Goal: Task Accomplishment & Management: Manage account settings

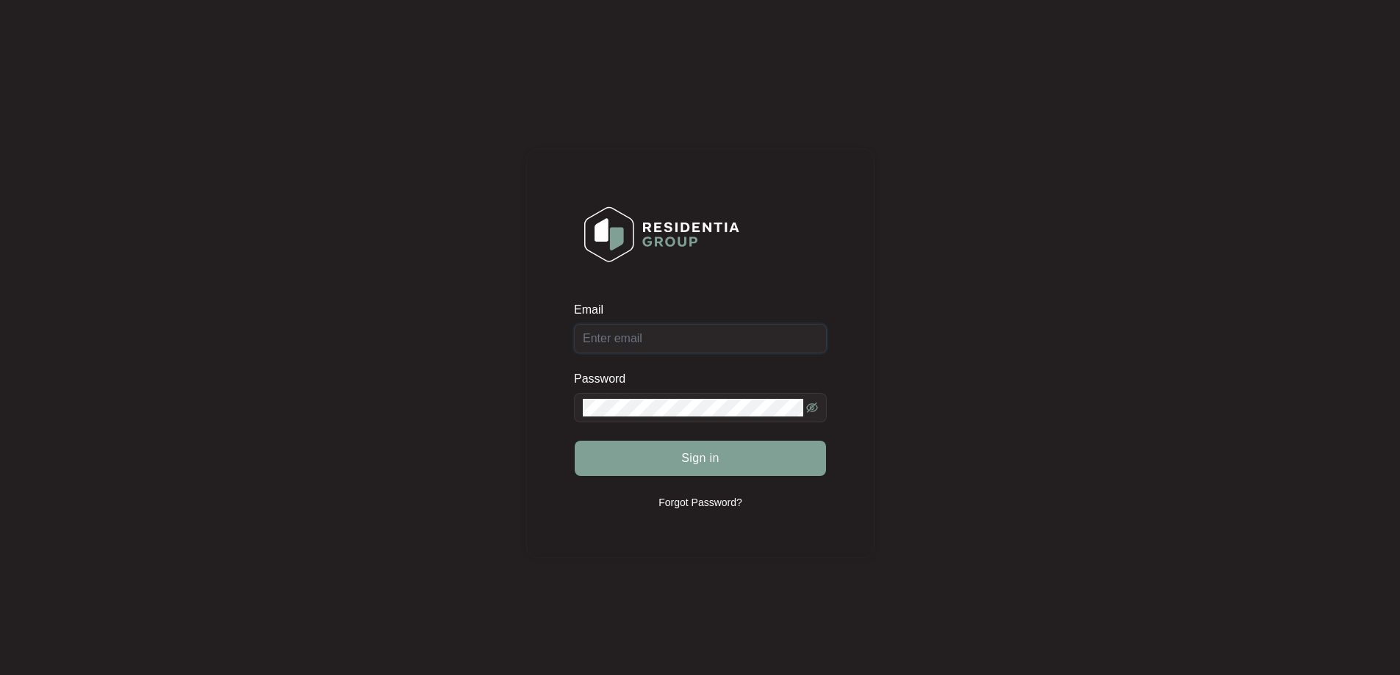
drag, startPoint x: 0, startPoint y: 0, endPoint x: 651, endPoint y: 344, distance: 736.3
click at [651, 344] on input "Email" at bounding box center [700, 338] width 253 height 29
type input "[EMAIL_ADDRESS][DOMAIN_NAME]"
click at [696, 464] on span "Sign in" at bounding box center [700, 459] width 38 height 18
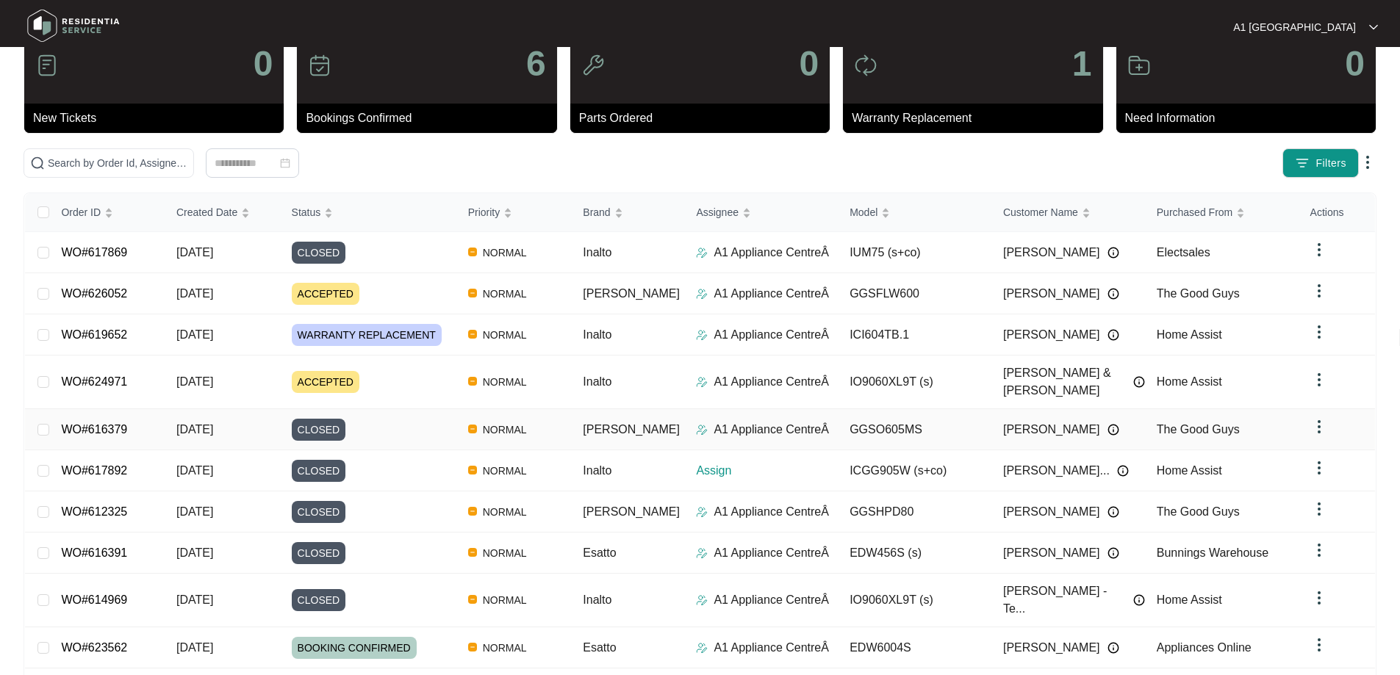
scroll to position [73, 0]
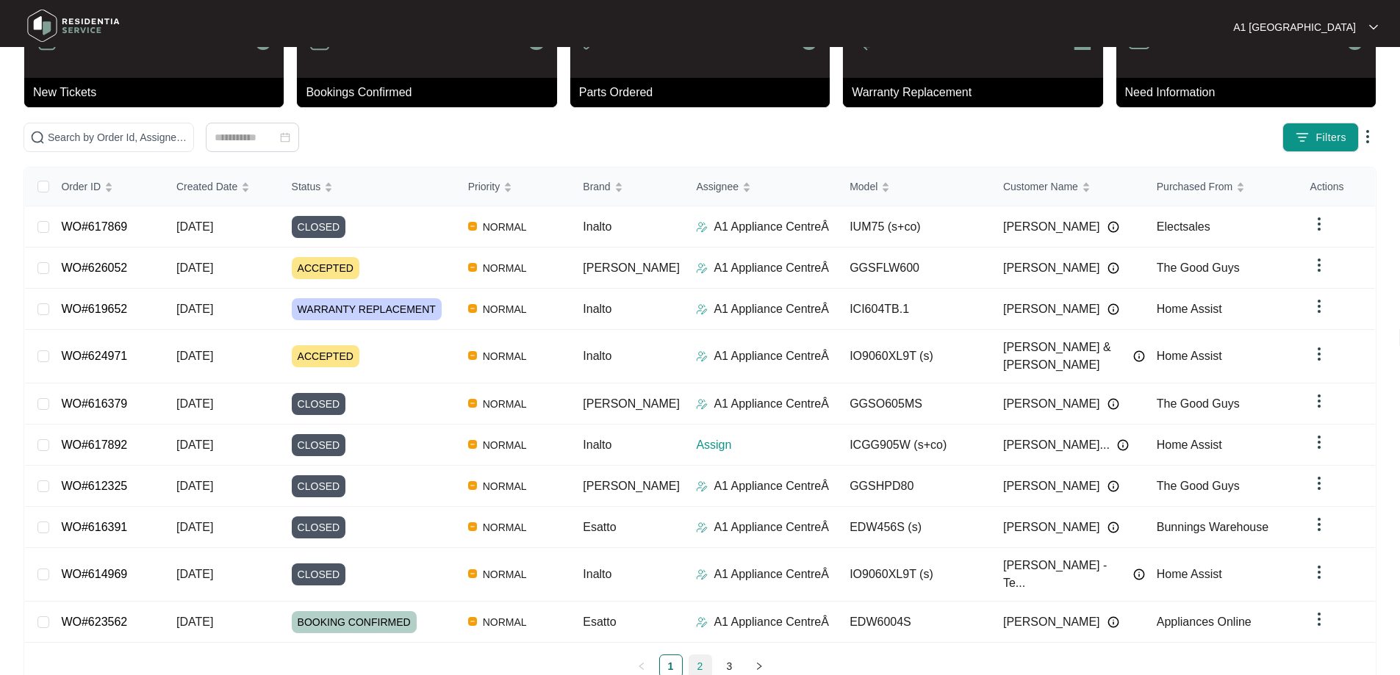
click at [698, 655] on link "2" at bounding box center [700, 666] width 22 height 22
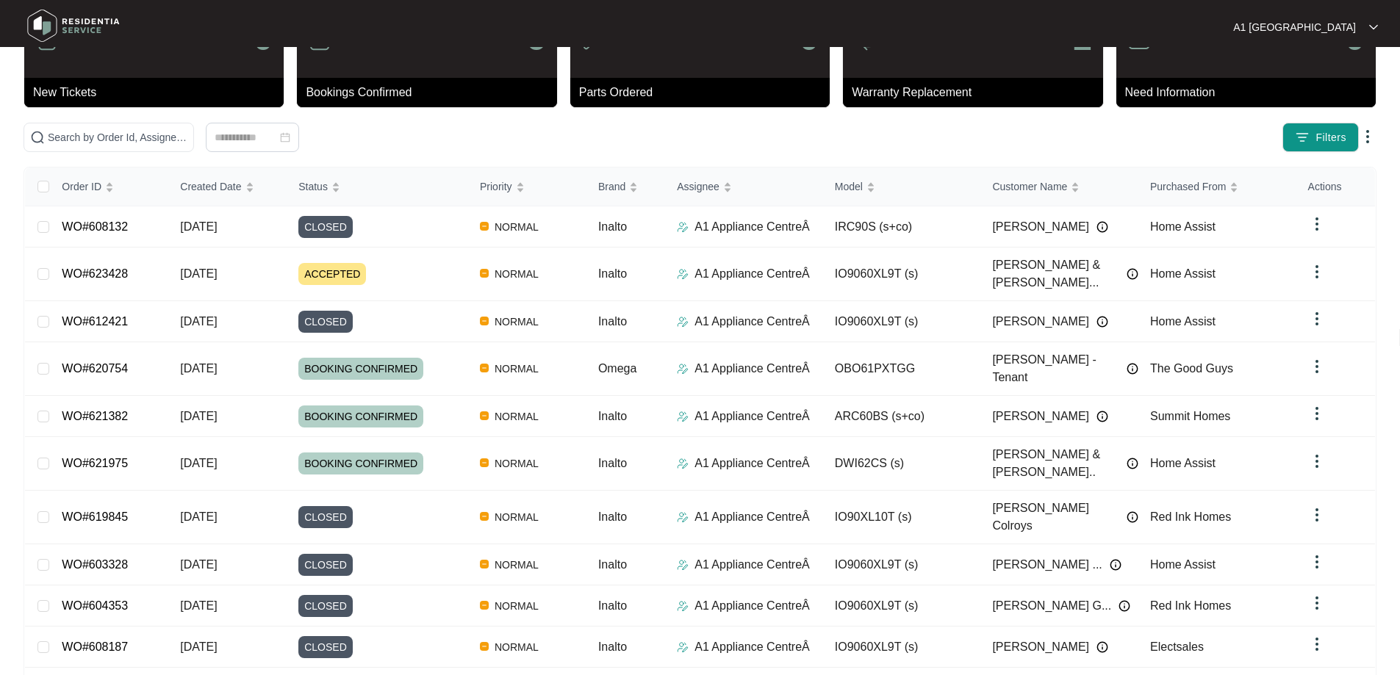
scroll to position [0, 0]
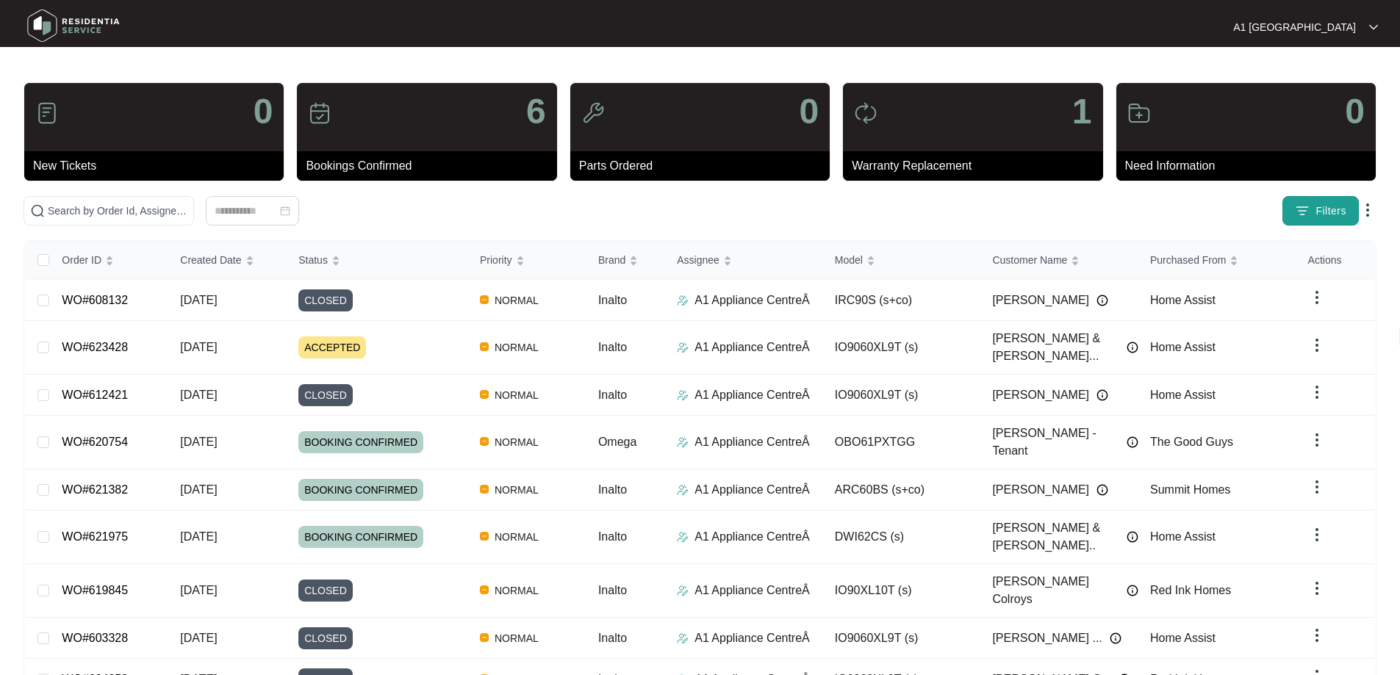
click at [1312, 210] on button "Filters" at bounding box center [1320, 210] width 76 height 29
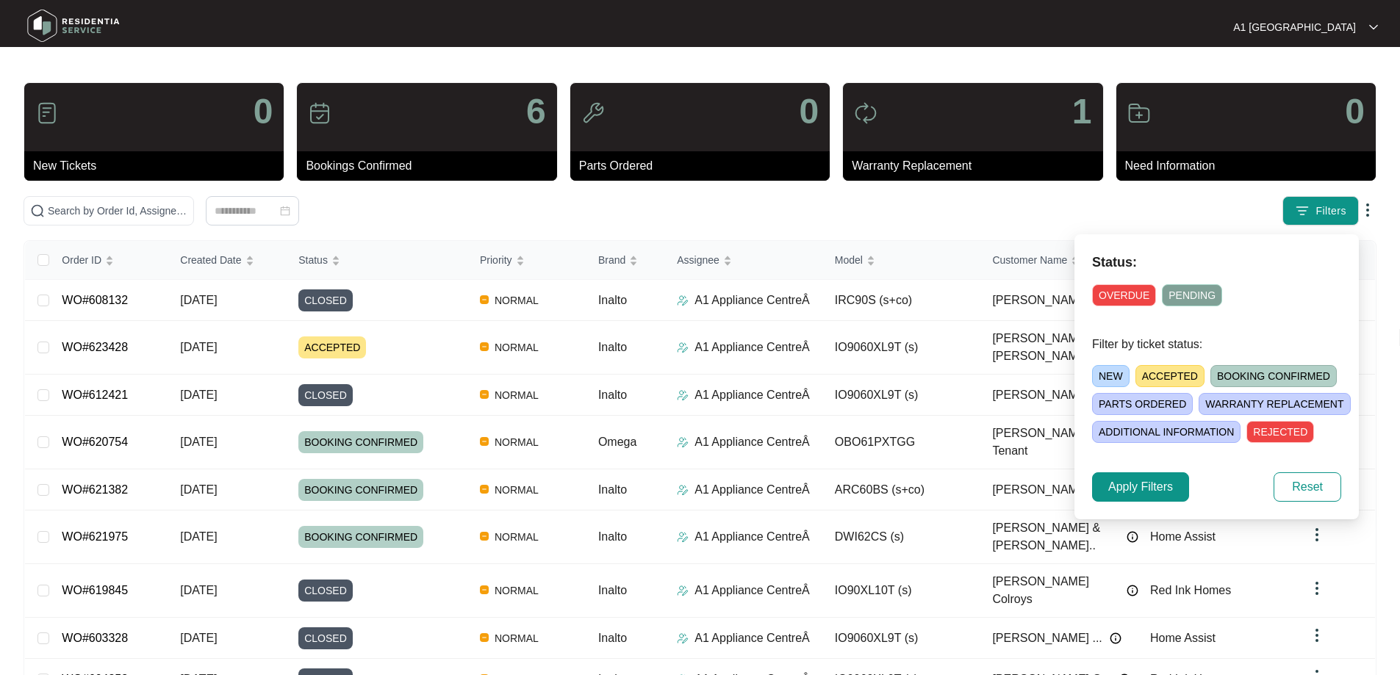
click at [1180, 214] on div "Filters" at bounding box center [1097, 210] width 557 height 29
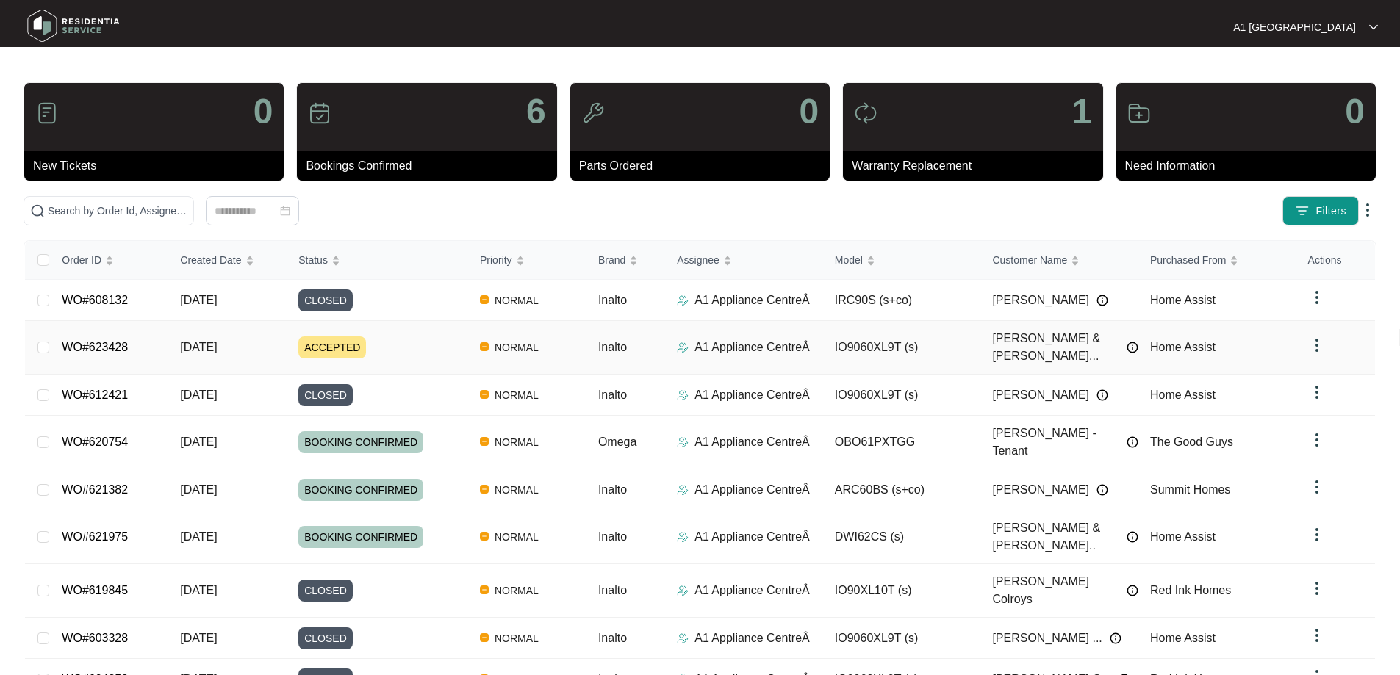
click at [152, 342] on td "WO#623428" at bounding box center [109, 348] width 118 height 54
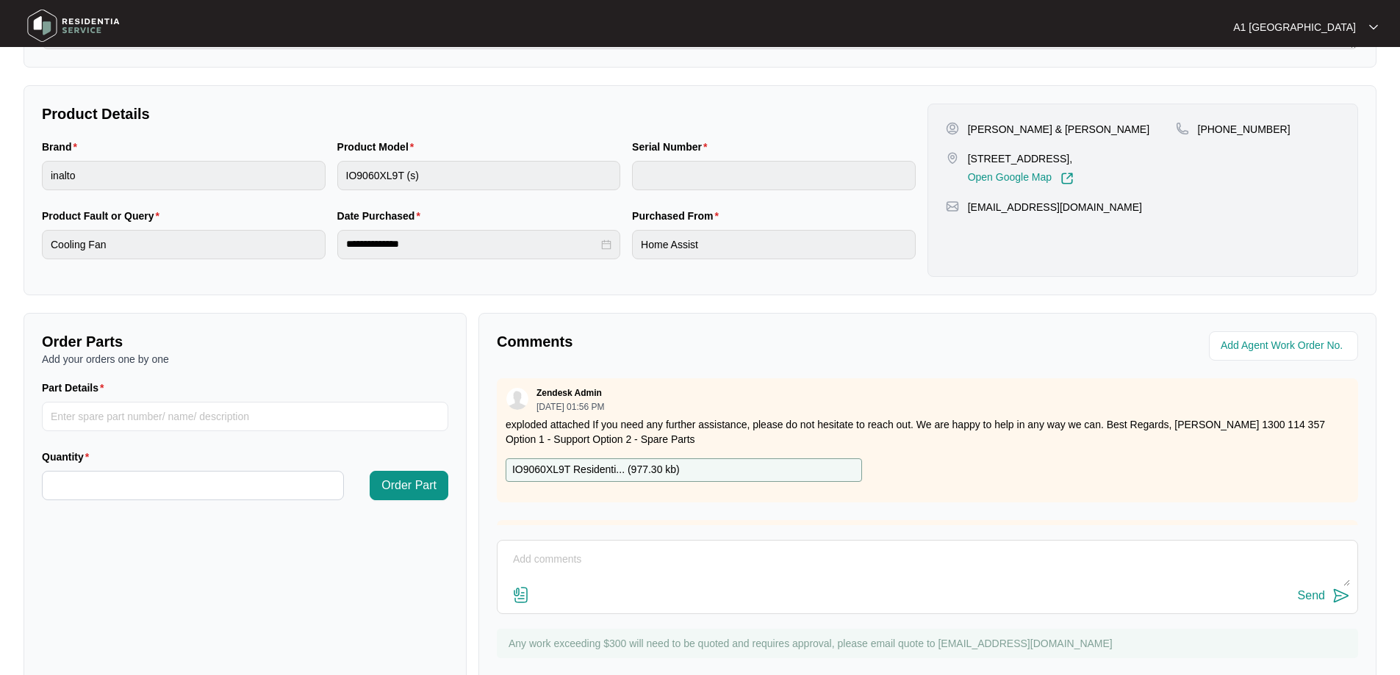
scroll to position [294, 0]
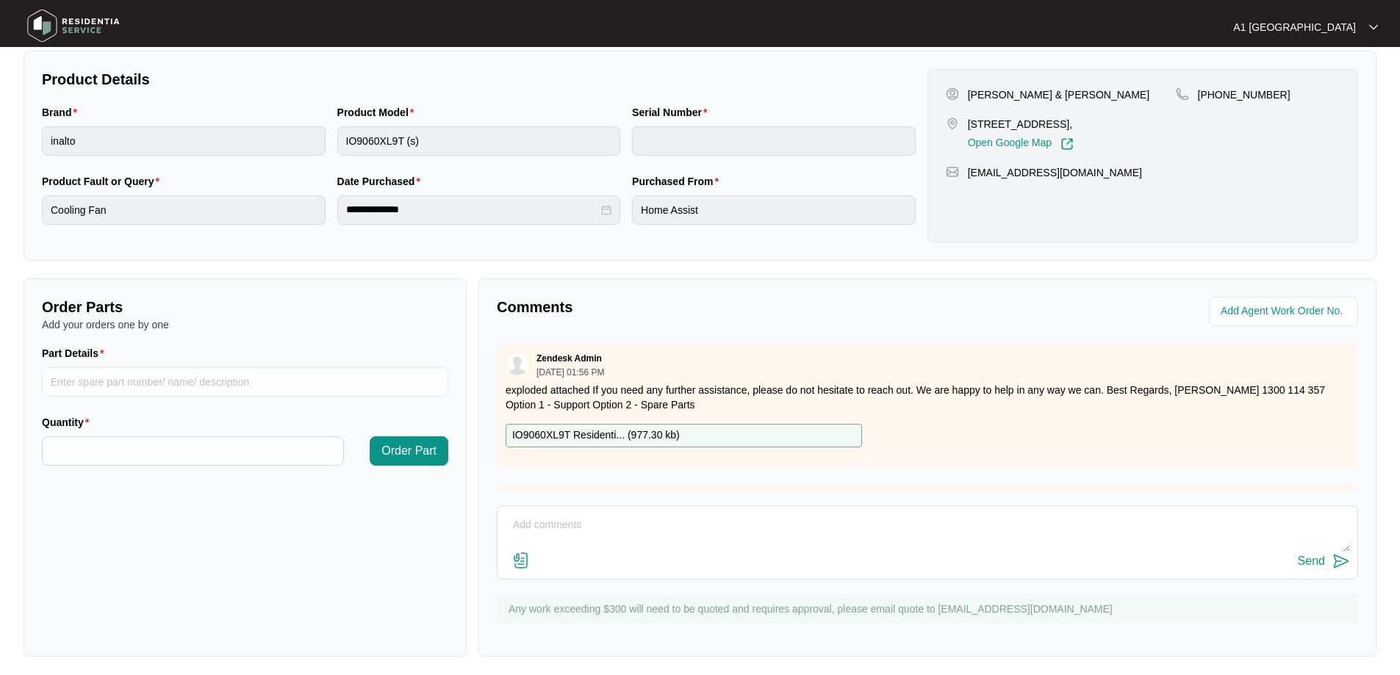
click at [575, 548] on textarea at bounding box center [927, 533] width 845 height 38
paste textarea "Confirmed drawers on both sides and under oven are pealing. Pulled oven fwd as …"
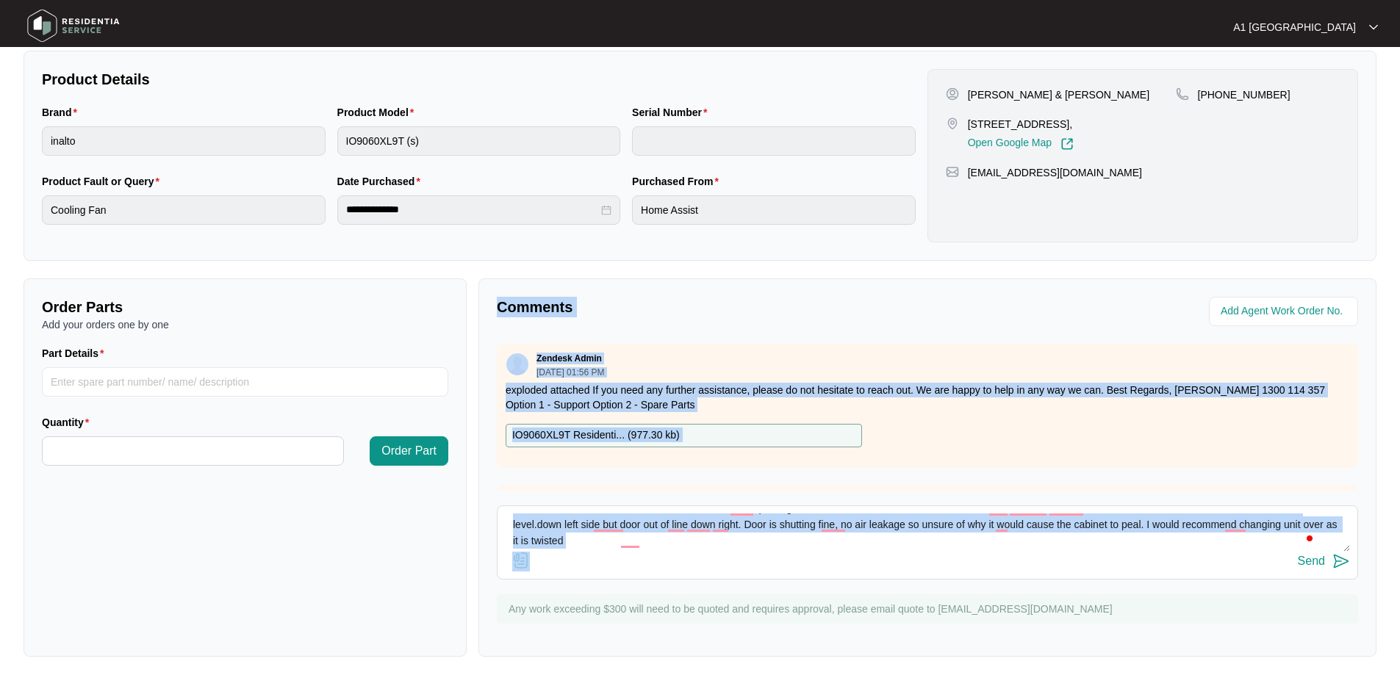
scroll to position [0, 0]
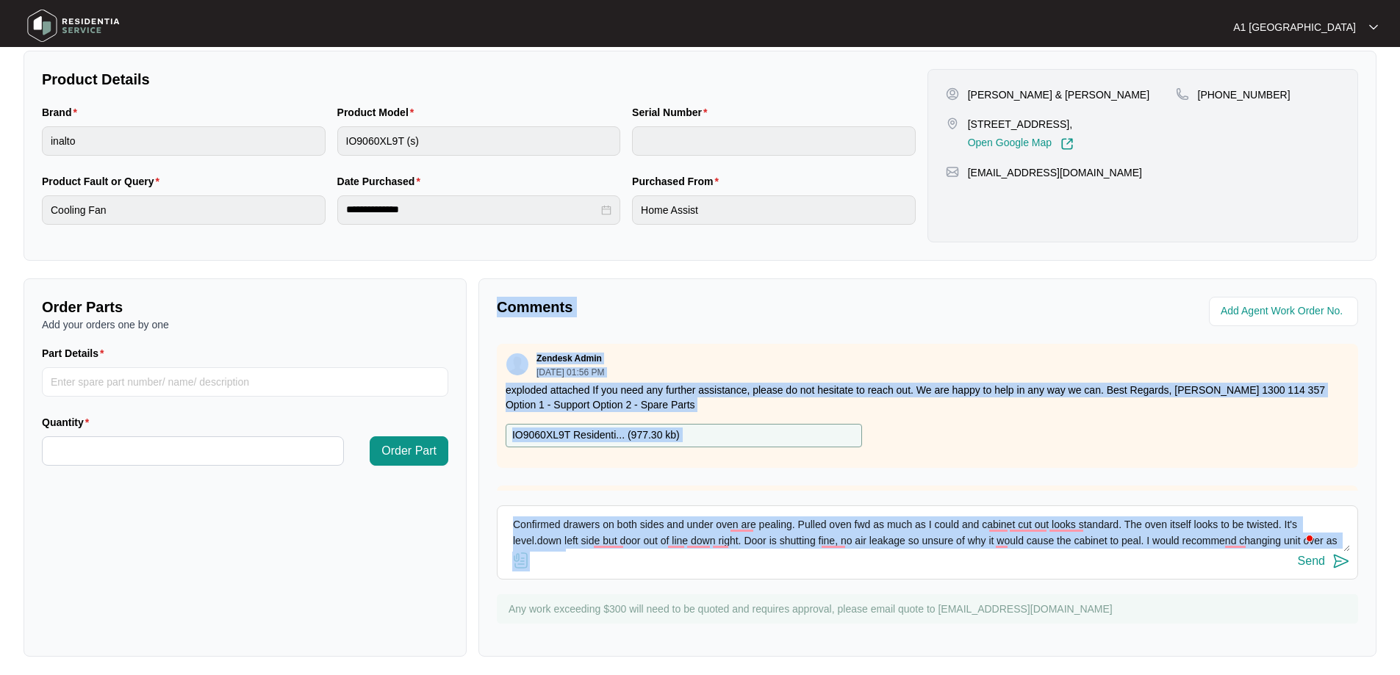
drag, startPoint x: 752, startPoint y: 552, endPoint x: 463, endPoint y: 513, distance: 292.1
click at [463, 513] on div "Order Parts Add your orders one by one Part Details Quantity Order Part Comment…" at bounding box center [700, 467] width 1364 height 378
click at [810, 550] on textarea "Confirmed drawers on both sides and under oven are pealing. Pulled oven fwd as …" at bounding box center [927, 533] width 845 height 38
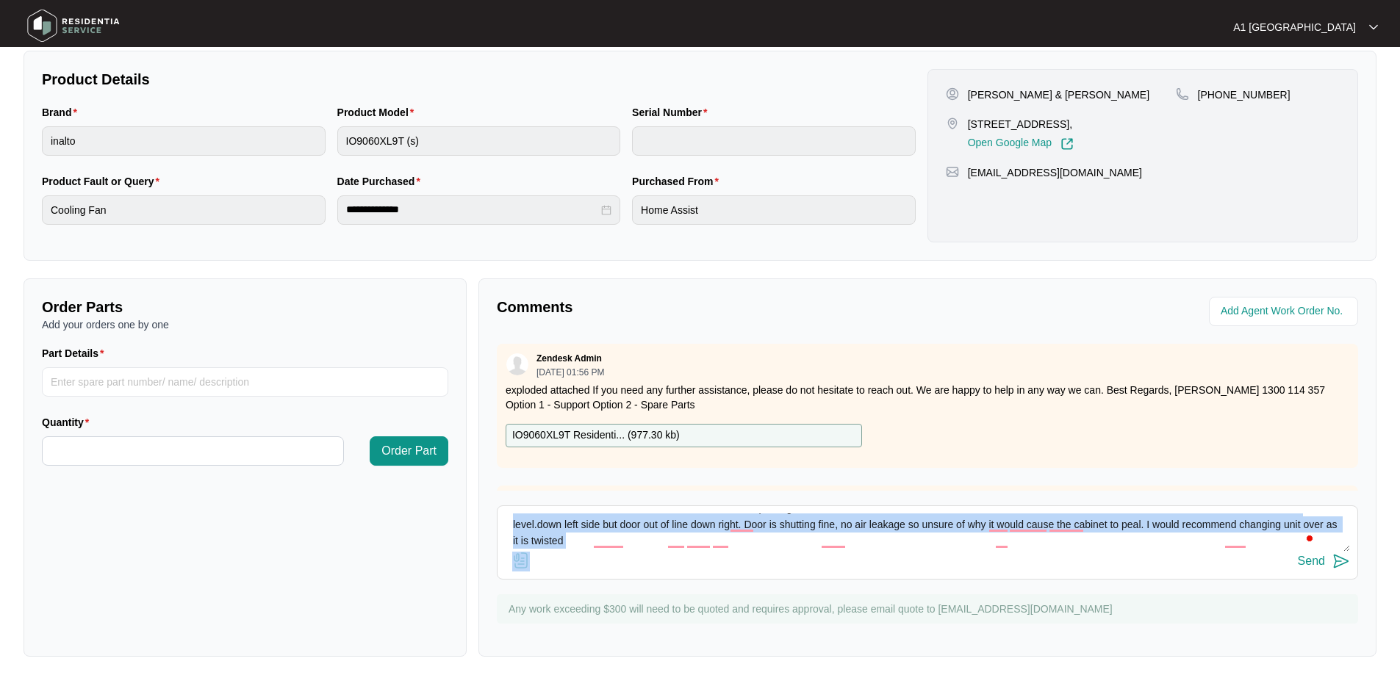
scroll to position [16, 0]
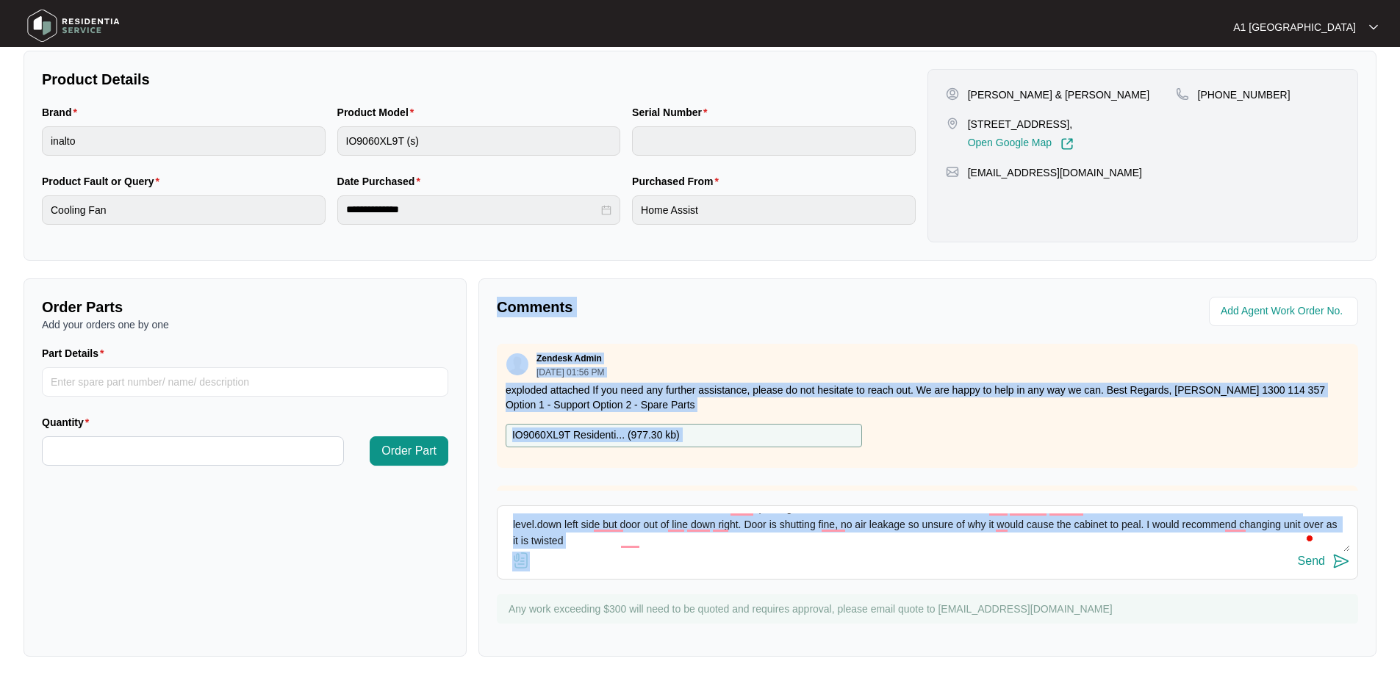
drag, startPoint x: 763, startPoint y: 560, endPoint x: 468, endPoint y: 538, distance: 295.5
click at [468, 538] on div "Order Parts Add your orders one by one Part Details Quantity Order Part Comment…" at bounding box center [700, 467] width 1364 height 378
click at [694, 544] on textarea "Confirmed drawers on both sides and under oven are pealing. Pulled oven fwd as …" at bounding box center [927, 533] width 845 height 38
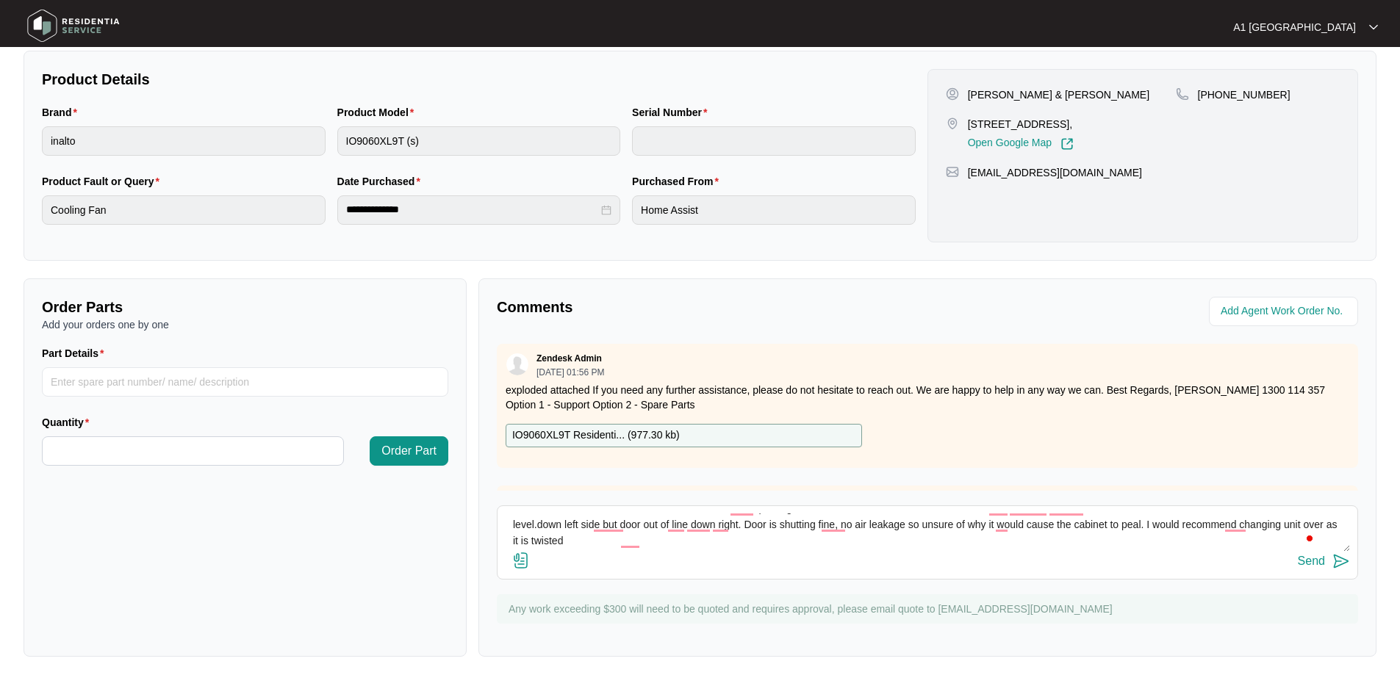
drag, startPoint x: 764, startPoint y: 547, endPoint x: 485, endPoint y: 529, distance: 279.8
click at [485, 529] on div "Comments Zendesk Admin [DATE] 01:56 PM exploded attached If you need any furthe…" at bounding box center [927, 467] width 898 height 378
type textarea "Confirmed drawers on both sides and under oven are pealing. Pulled oven fwd as …"
drag, startPoint x: 1301, startPoint y: 523, endPoint x: 480, endPoint y: 522, distance: 820.8
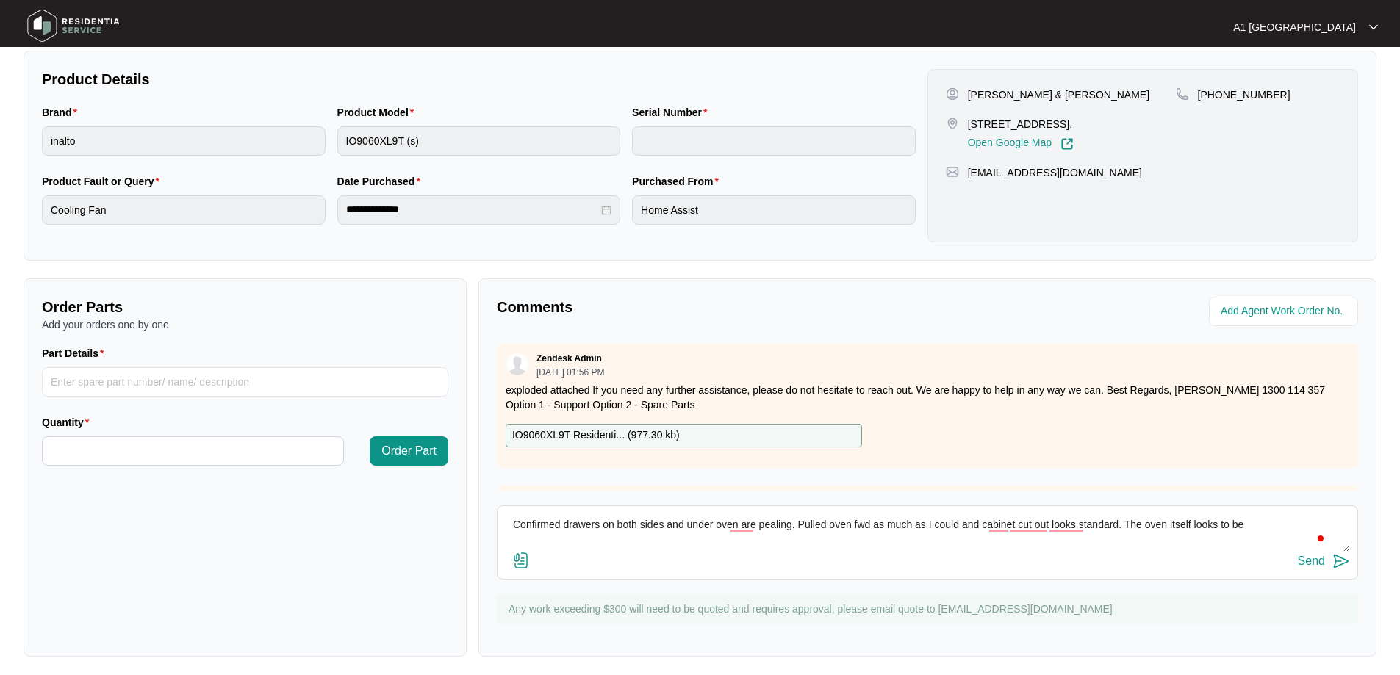
click at [480, 522] on div "Comments Zendesk Admin [DATE] 01:56 PM exploded attached If you need any furthe…" at bounding box center [927, 467] width 898 height 378
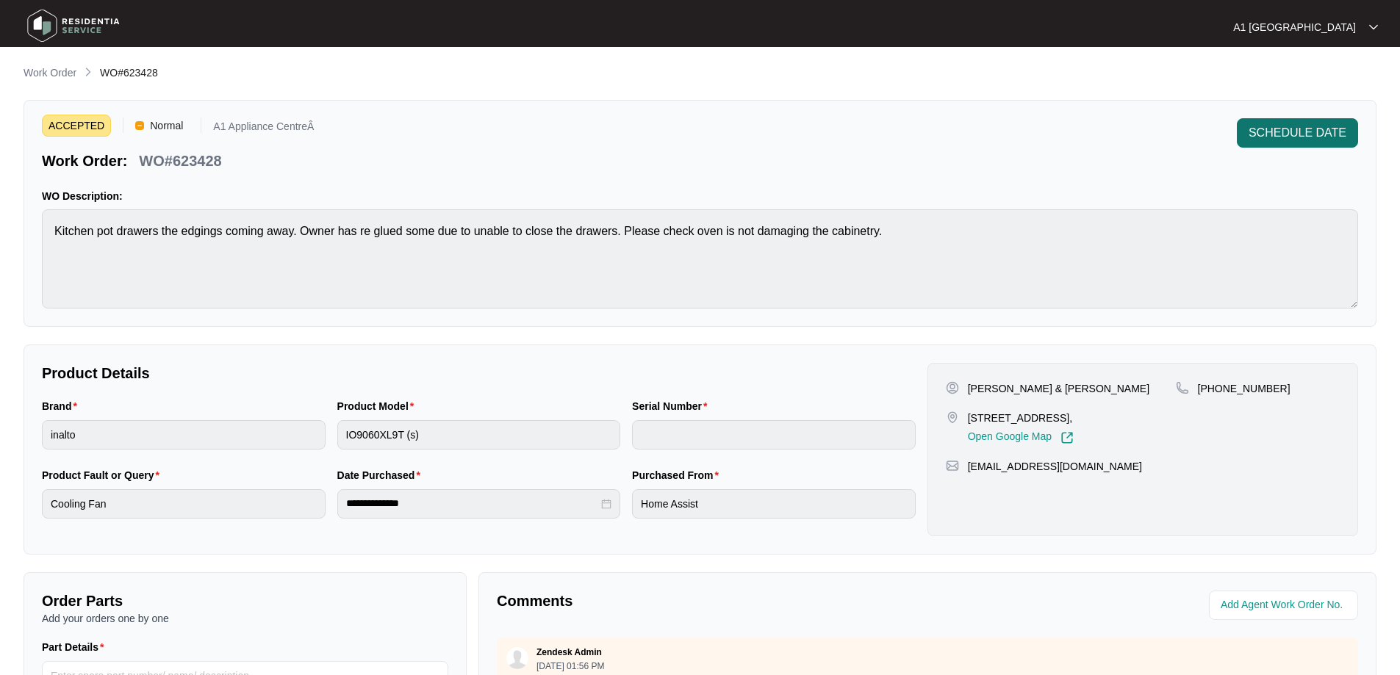
click at [1299, 141] on span "SCHEDULE DATE" at bounding box center [1297, 133] width 98 height 18
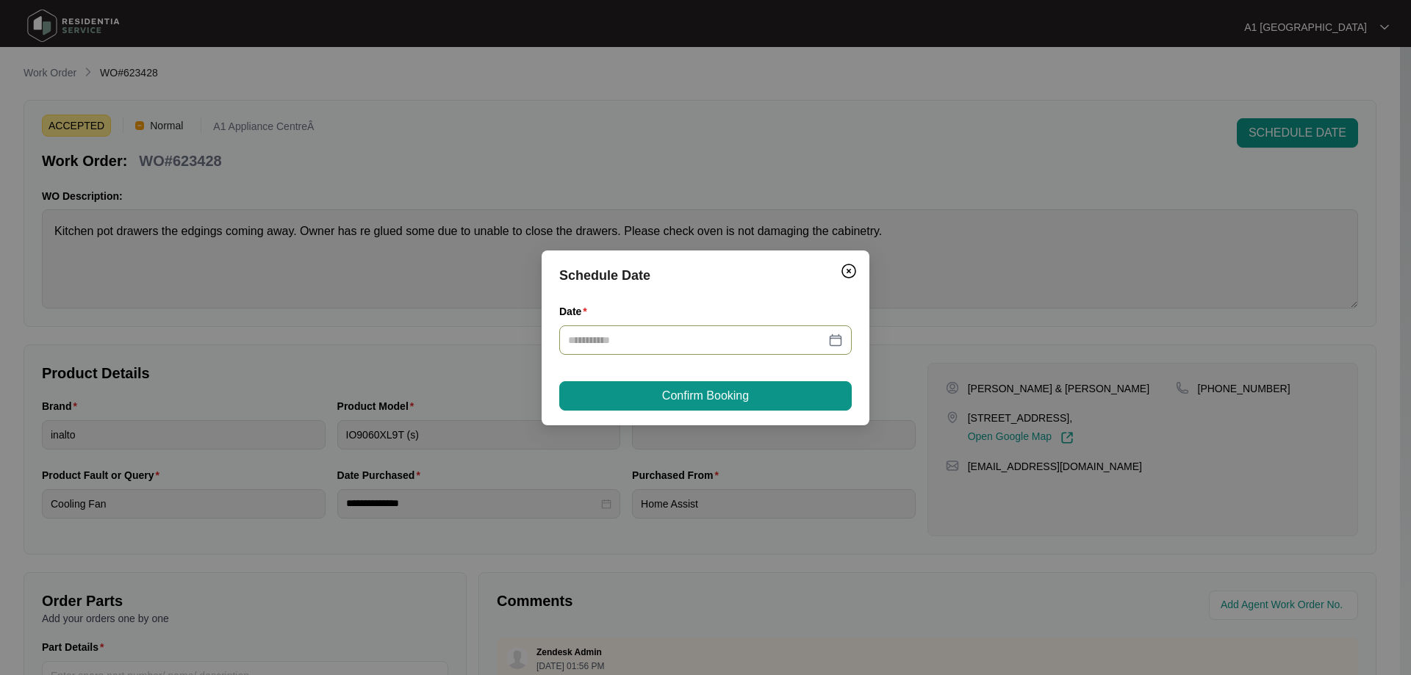
click at [736, 337] on input "Date" at bounding box center [696, 340] width 257 height 16
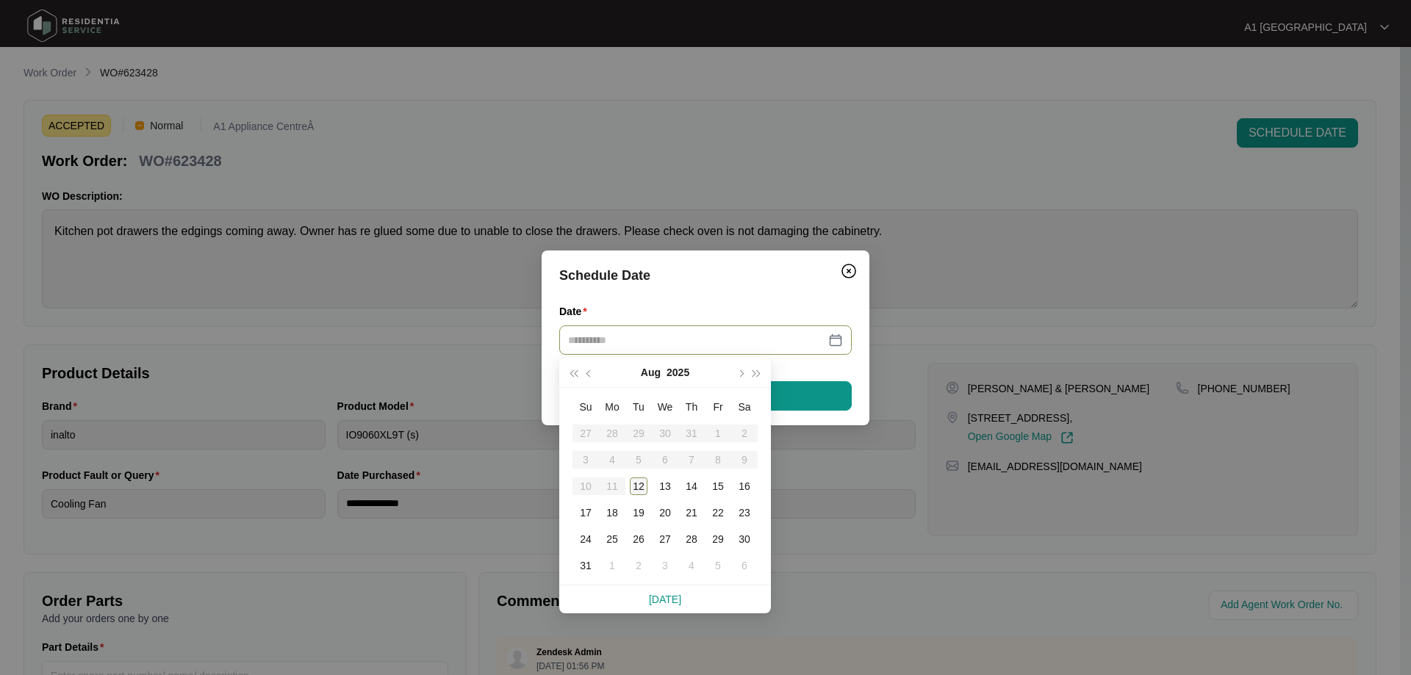
type input "**********"
click at [638, 481] on div "12" at bounding box center [639, 487] width 18 height 18
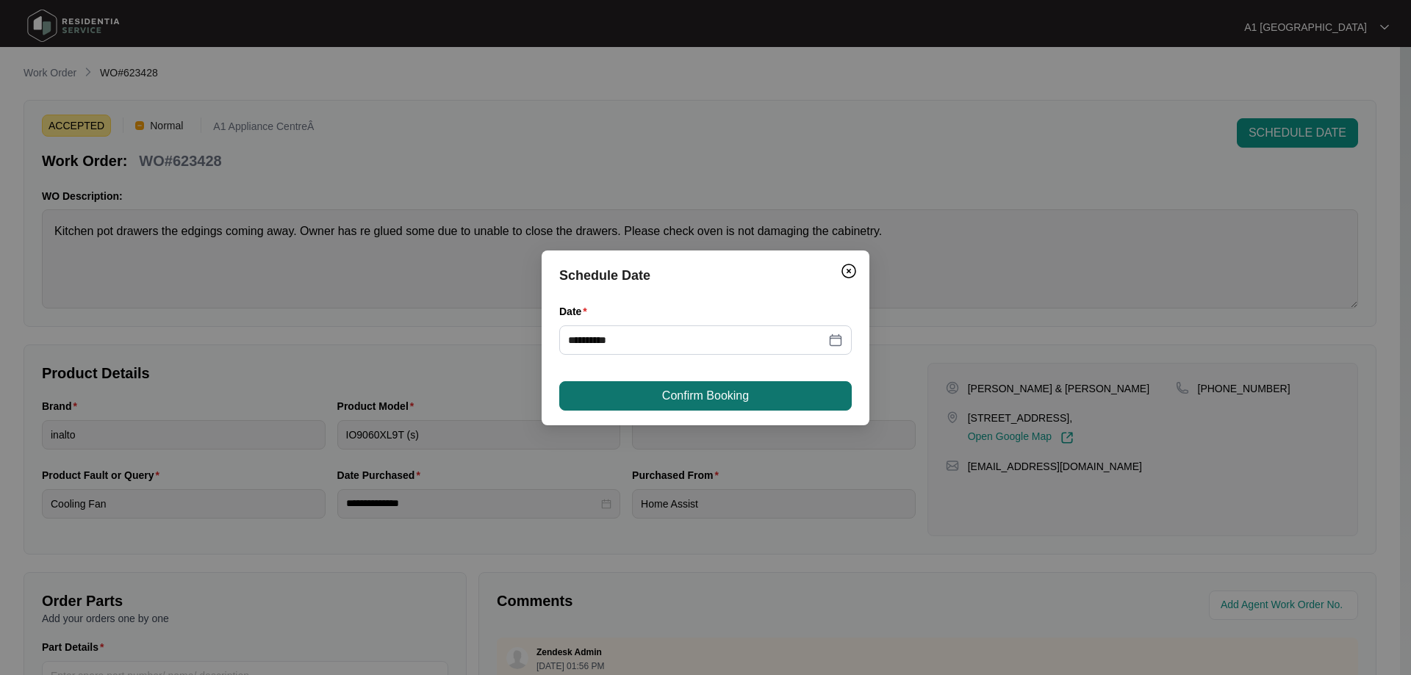
click at [697, 392] on span "Confirm Booking" at bounding box center [705, 396] width 87 height 18
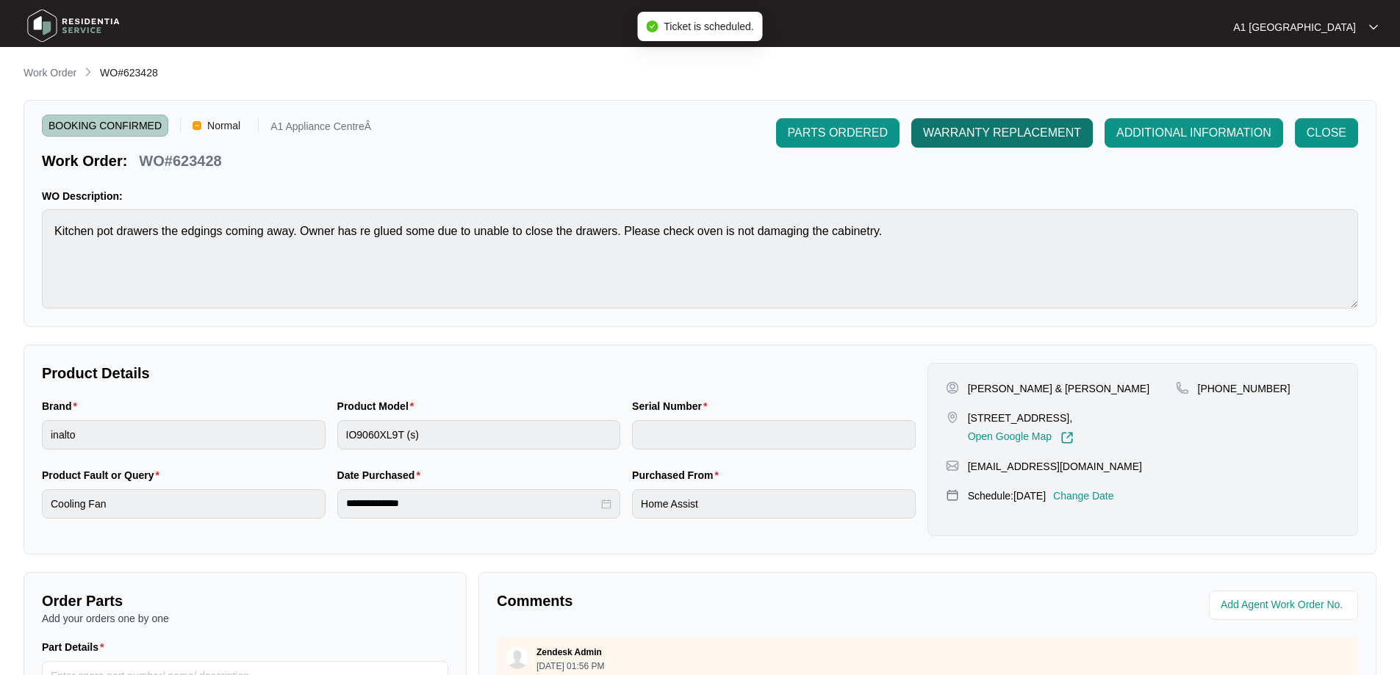
click at [986, 140] on span "WARRANTY REPLACEMENT" at bounding box center [1002, 133] width 158 height 18
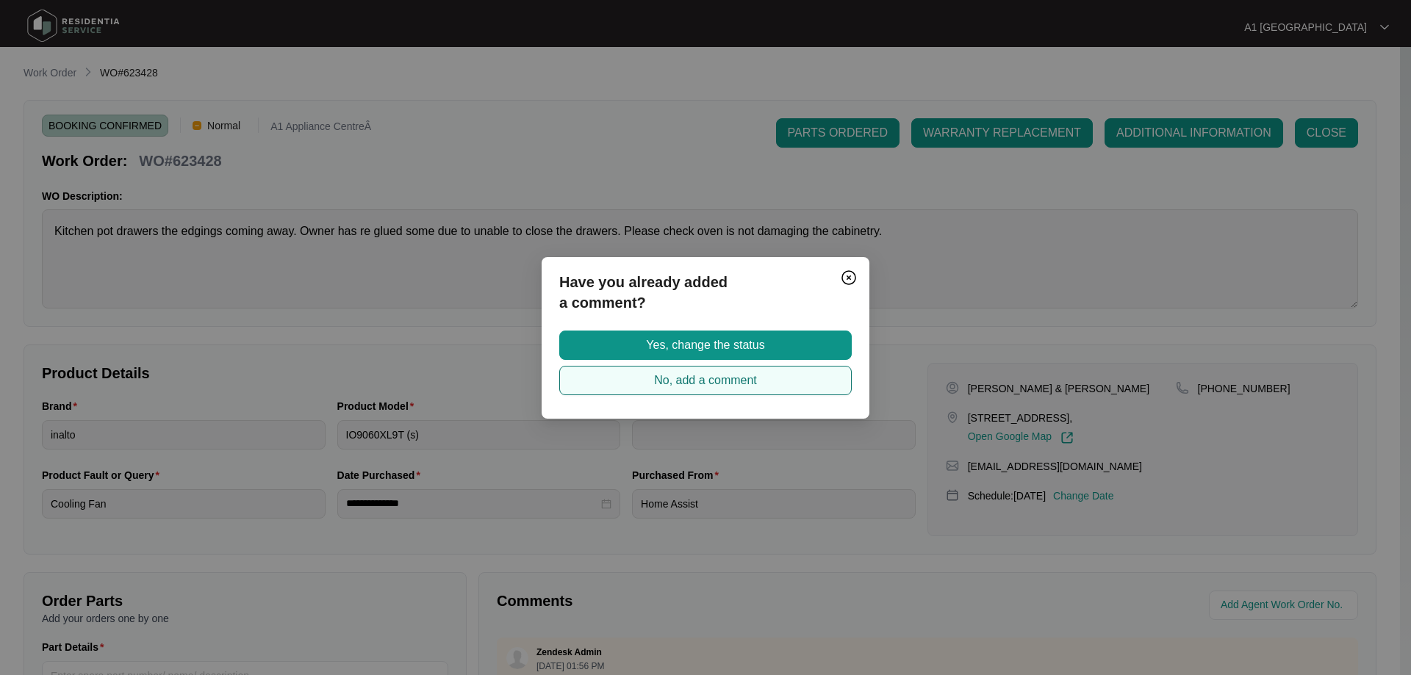
click at [747, 378] on span "No, add a comment" at bounding box center [705, 381] width 103 height 18
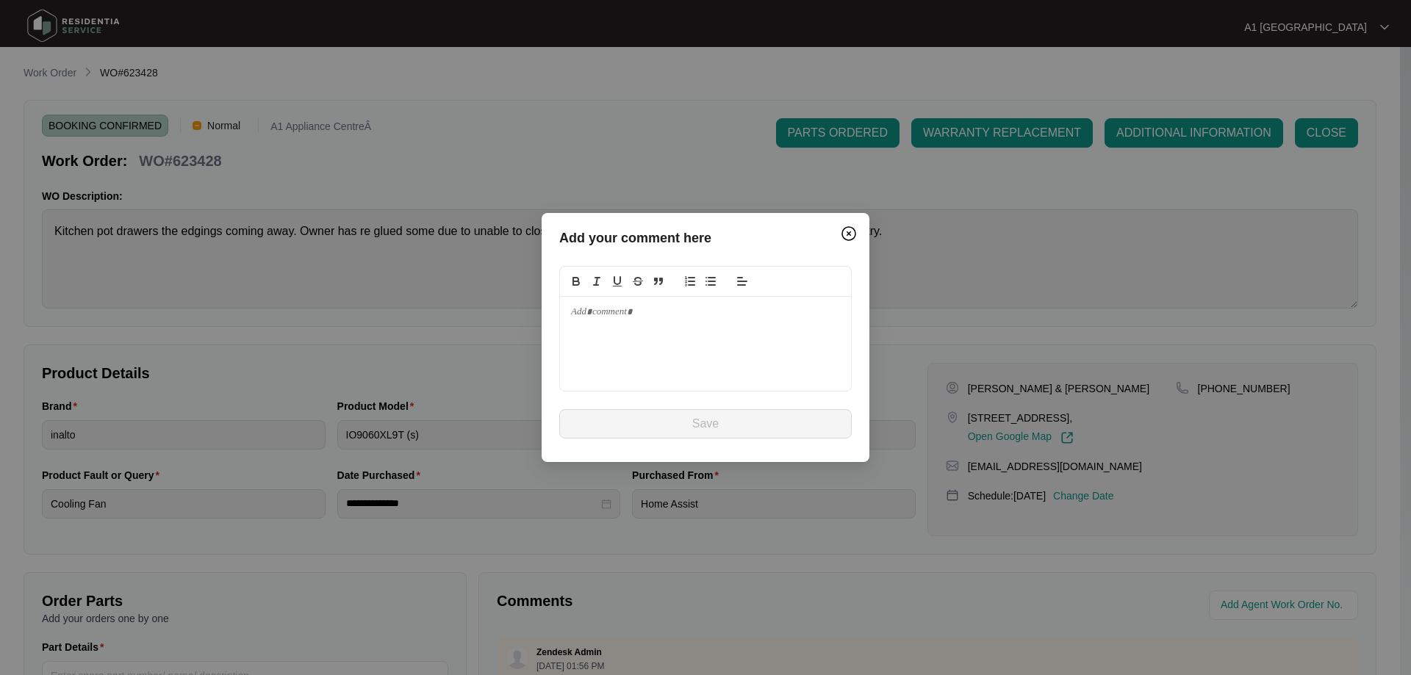
click at [694, 337] on div at bounding box center [705, 344] width 291 height 94
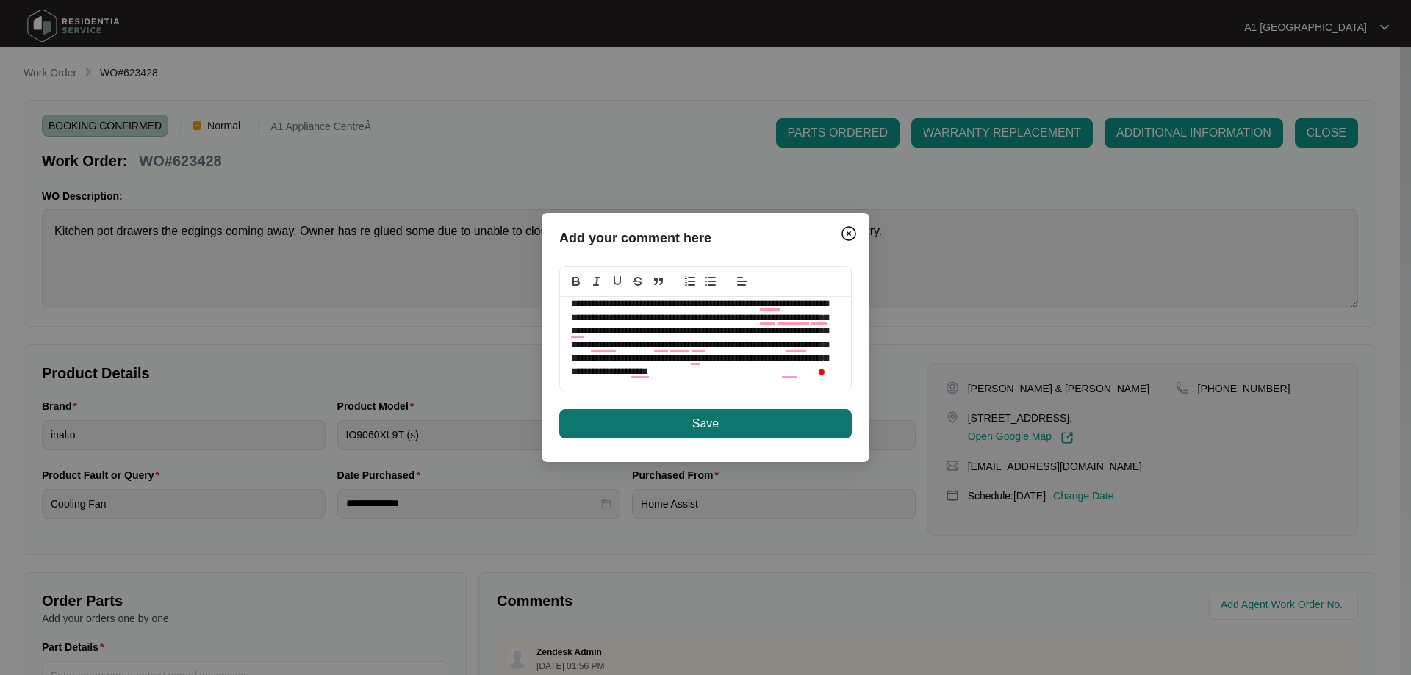
click at [716, 425] on span "Save" at bounding box center [705, 424] width 26 height 18
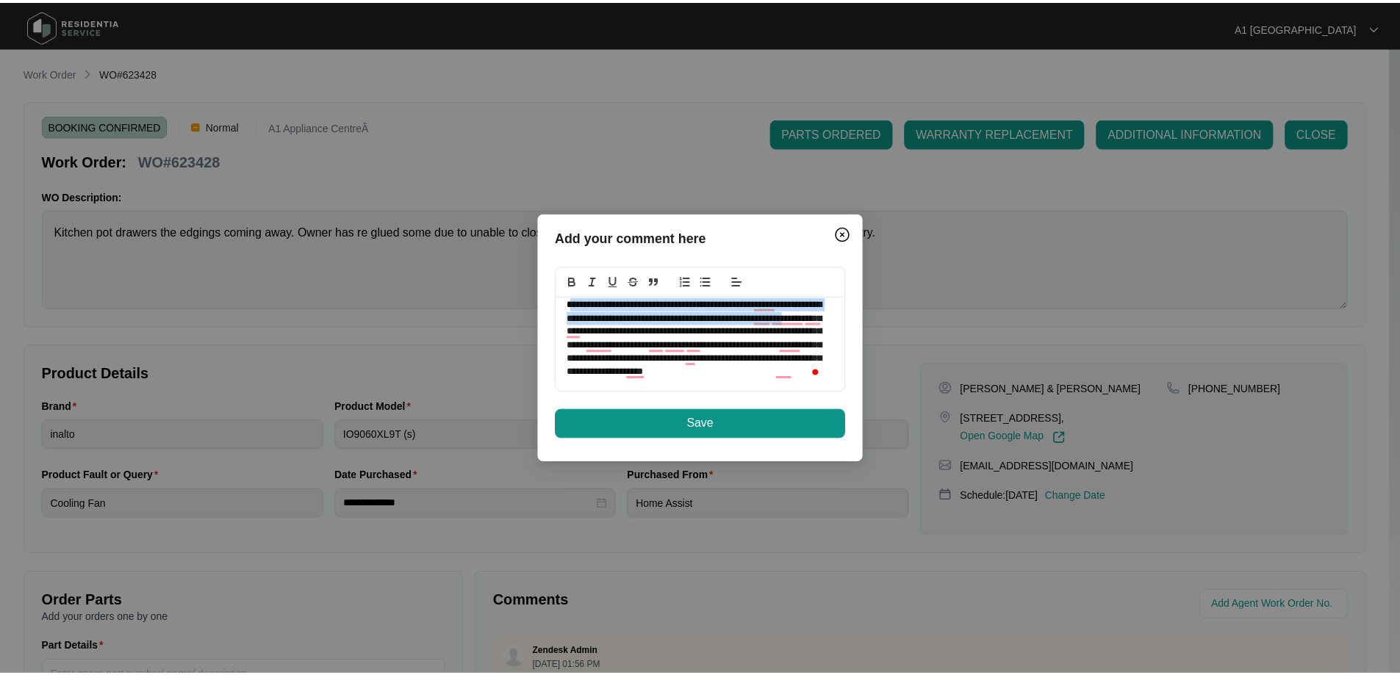
scroll to position [0, 0]
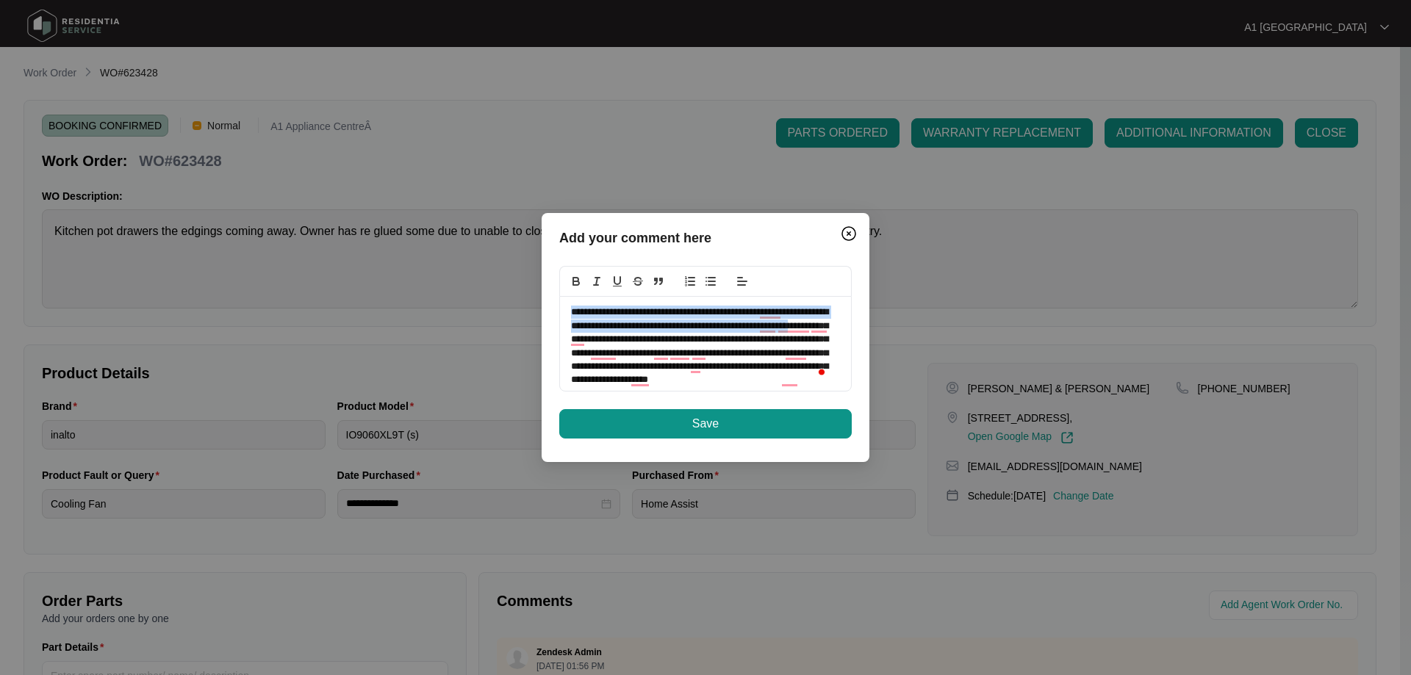
drag, startPoint x: 650, startPoint y: 327, endPoint x: 564, endPoint y: 307, distance: 88.9
click at [564, 307] on div "**********" at bounding box center [705, 344] width 291 height 94
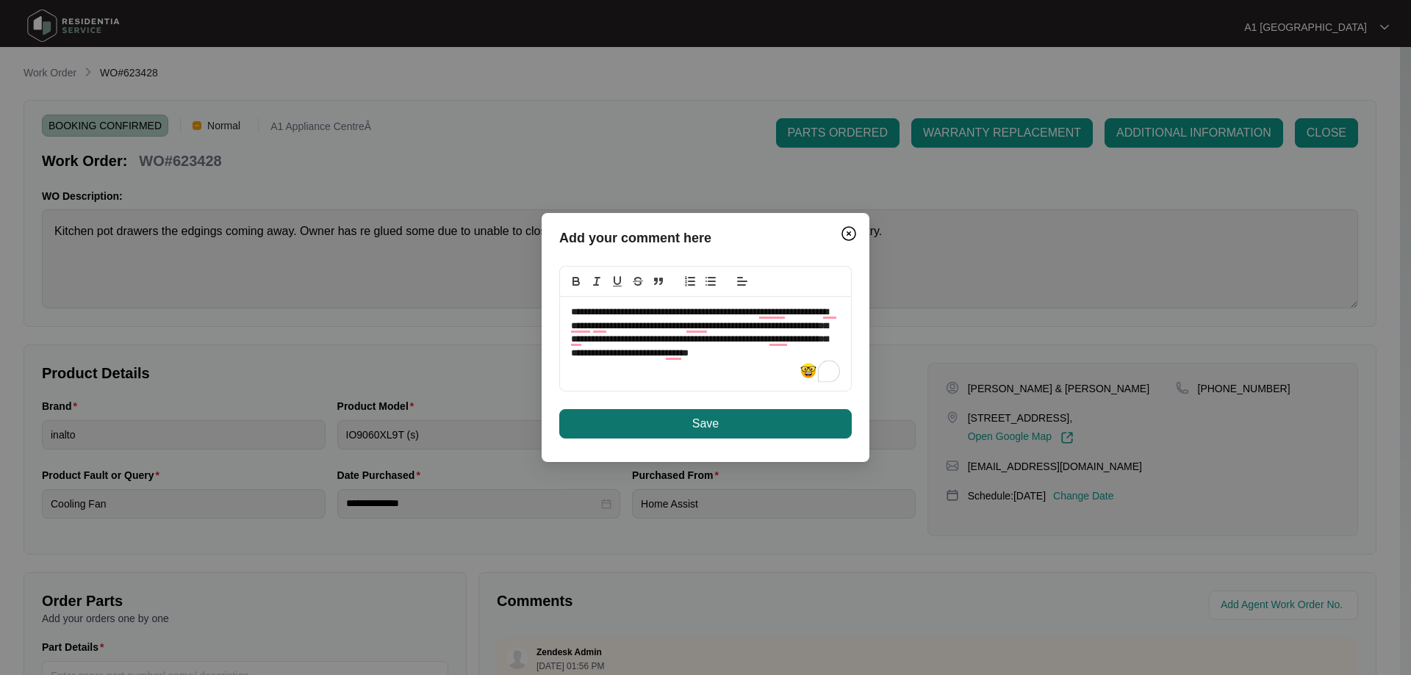
click at [688, 422] on button "Save" at bounding box center [705, 423] width 292 height 29
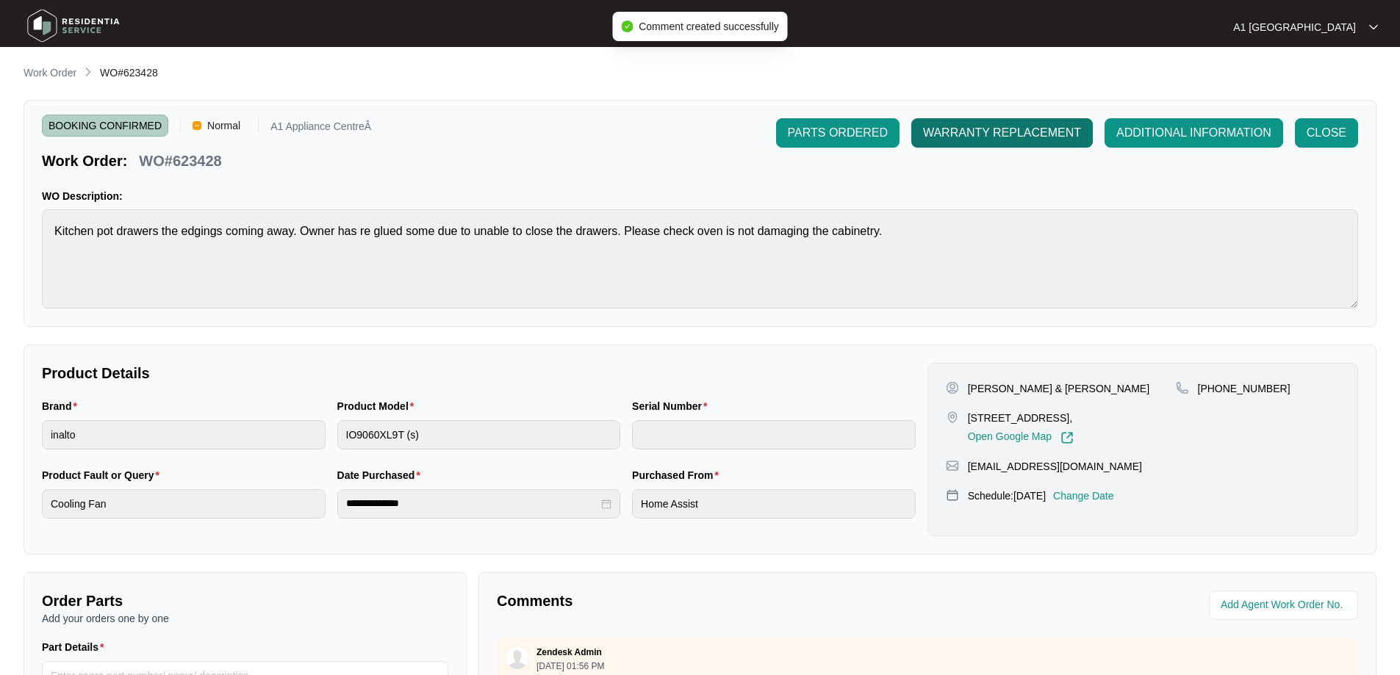
click at [952, 140] on span "WARRANTY REPLACEMENT" at bounding box center [1002, 133] width 158 height 18
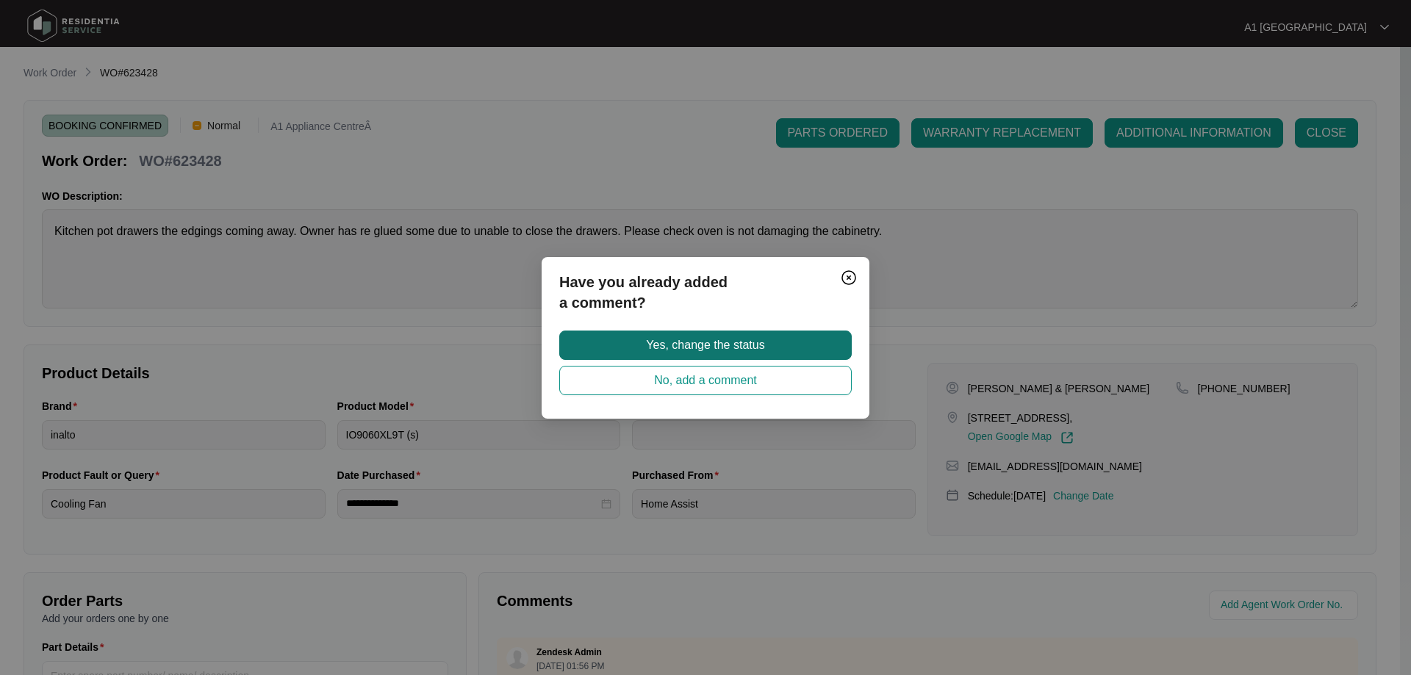
click at [759, 339] on span "Yes, change the status" at bounding box center [705, 346] width 118 height 18
